Goal: Browse casually

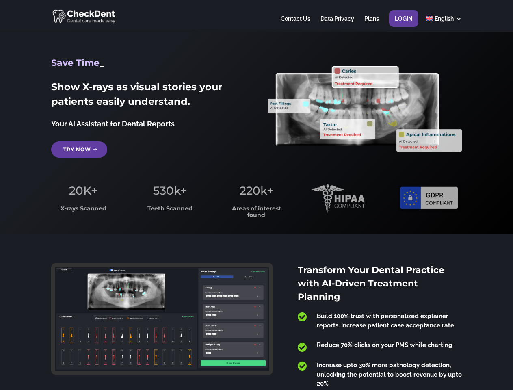
click at [256, 195] on span "220k+" at bounding box center [257, 191] width 34 height 14
click at [256, 16] on div at bounding box center [256, 16] width 410 height 32
click at [256, 195] on span "220k+" at bounding box center [257, 191] width 34 height 14
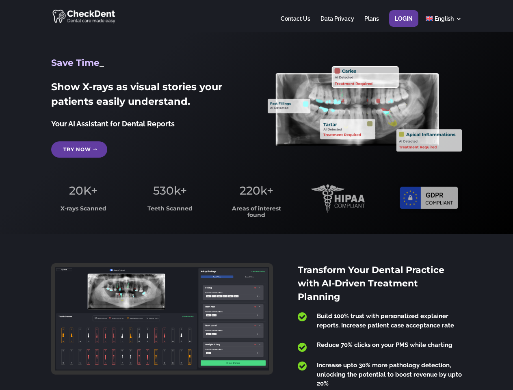
click at [256, 16] on div at bounding box center [256, 16] width 410 height 32
